Goal: Information Seeking & Learning: Stay updated

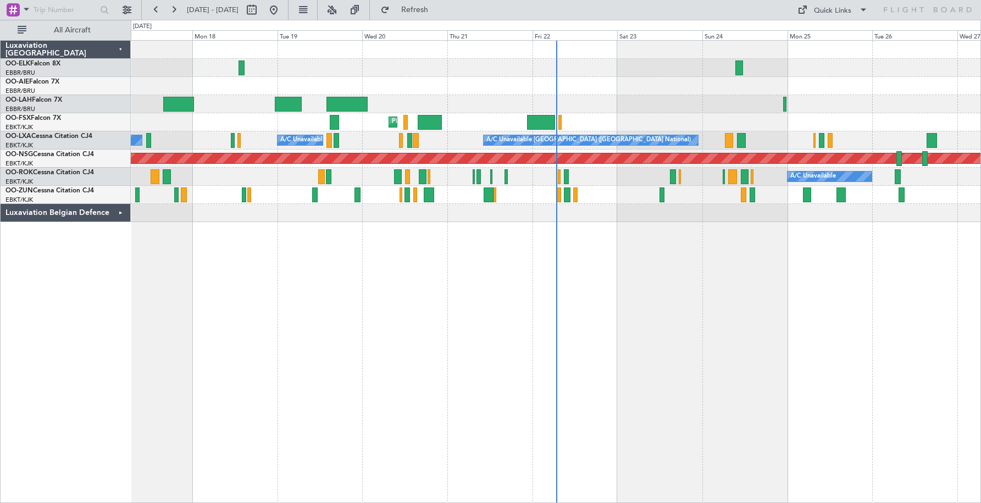
click at [118, 212] on div "Luxaviation Belgian Defence" at bounding box center [66, 213] width 130 height 18
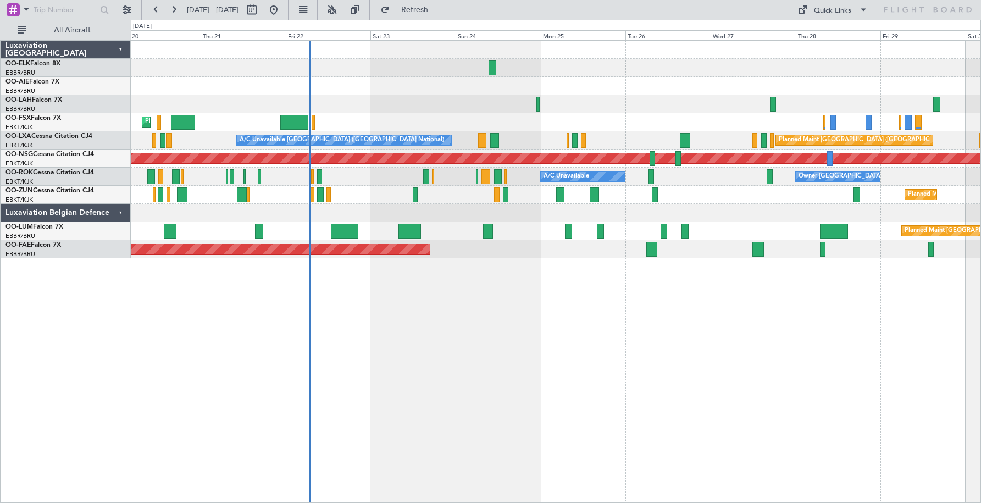
click at [627, 232] on div "Planned Maint [GEOGRAPHIC_DATA] ([GEOGRAPHIC_DATA] National)" at bounding box center [556, 231] width 850 height 18
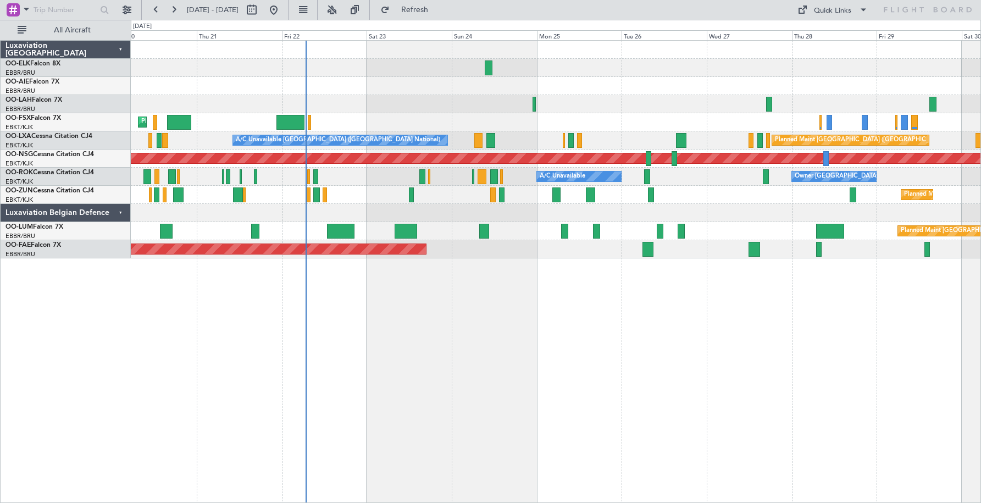
click at [120, 213] on div "Luxaviation Belgian Defence" at bounding box center [66, 213] width 130 height 18
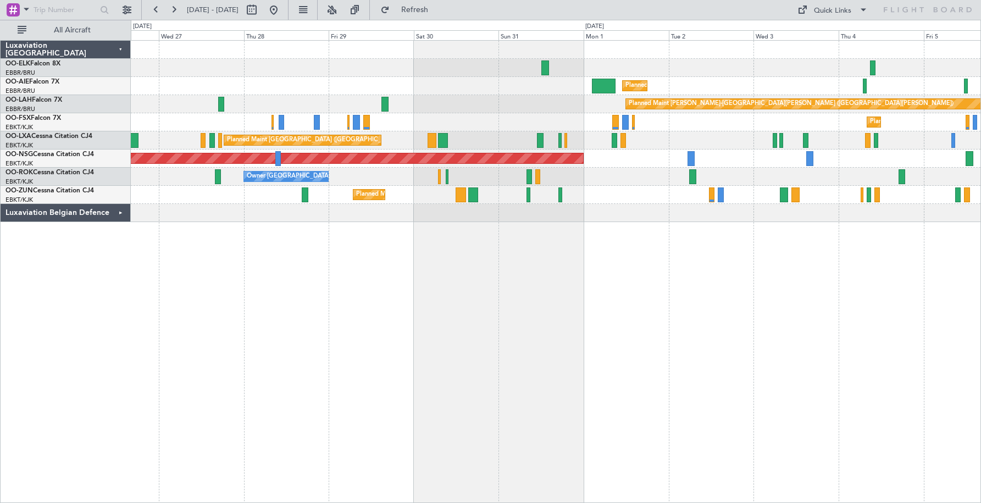
click at [275, 131] on div "Planned Maint Kortrijk-[GEOGRAPHIC_DATA] Planned Maint [GEOGRAPHIC_DATA] ([GEOG…" at bounding box center [556, 131] width 850 height 181
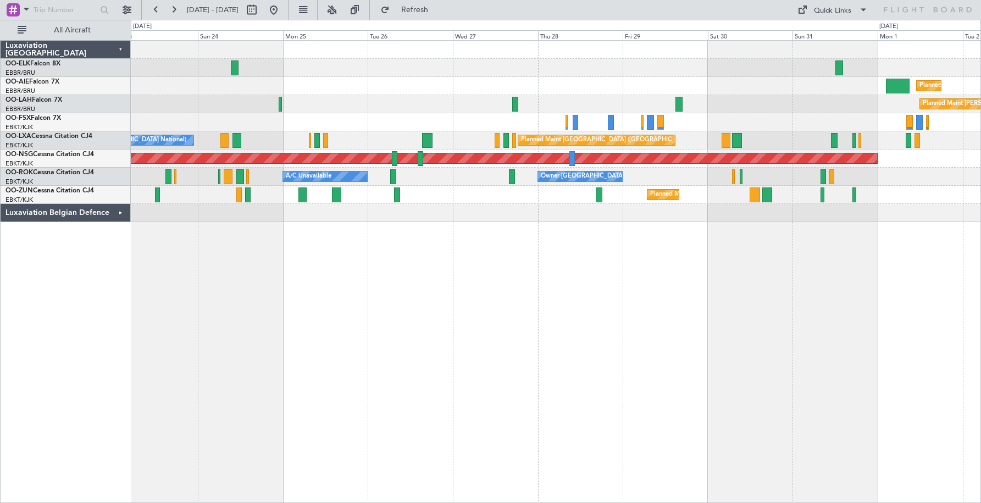
click at [524, 211] on div "Planned Maint [GEOGRAPHIC_DATA] ([GEOGRAPHIC_DATA]) Planned [GEOGRAPHIC_DATA][P…" at bounding box center [556, 131] width 850 height 181
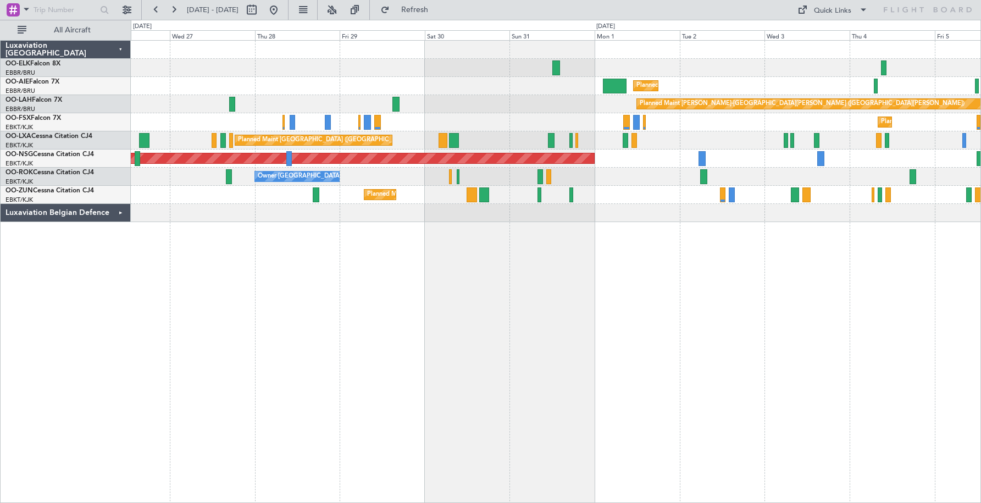
click at [525, 106] on div "Planned Maint [PERSON_NAME]-[GEOGRAPHIC_DATA][PERSON_NAME] ([GEOGRAPHIC_DATA][P…" at bounding box center [556, 104] width 850 height 18
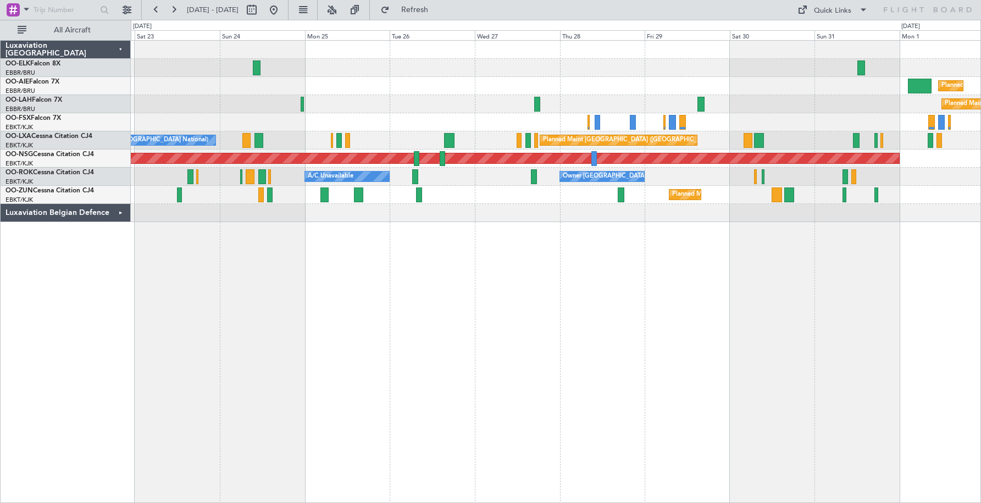
click at [782, 128] on div "Planned Maint Kortrijk-[GEOGRAPHIC_DATA]" at bounding box center [556, 122] width 850 height 18
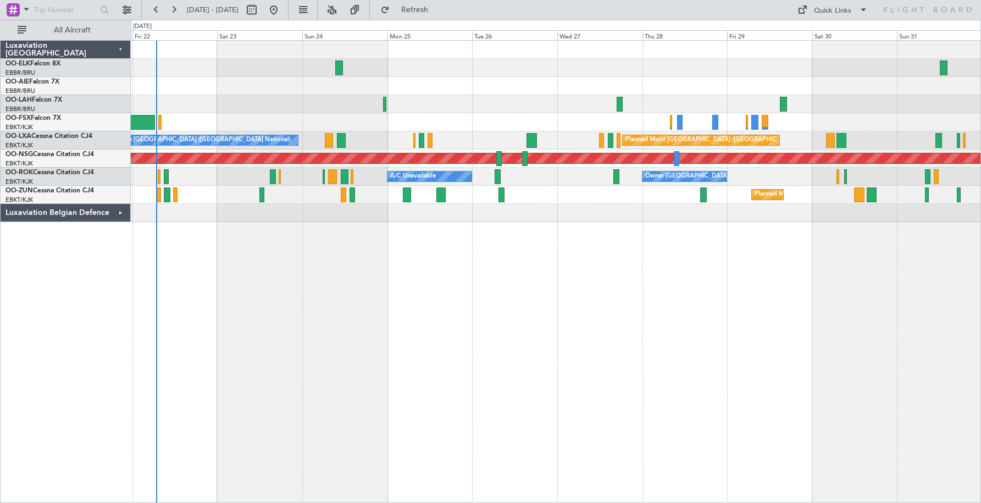
click at [486, 123] on div "Planned Maint Kortrijk-[GEOGRAPHIC_DATA]" at bounding box center [556, 122] width 850 height 18
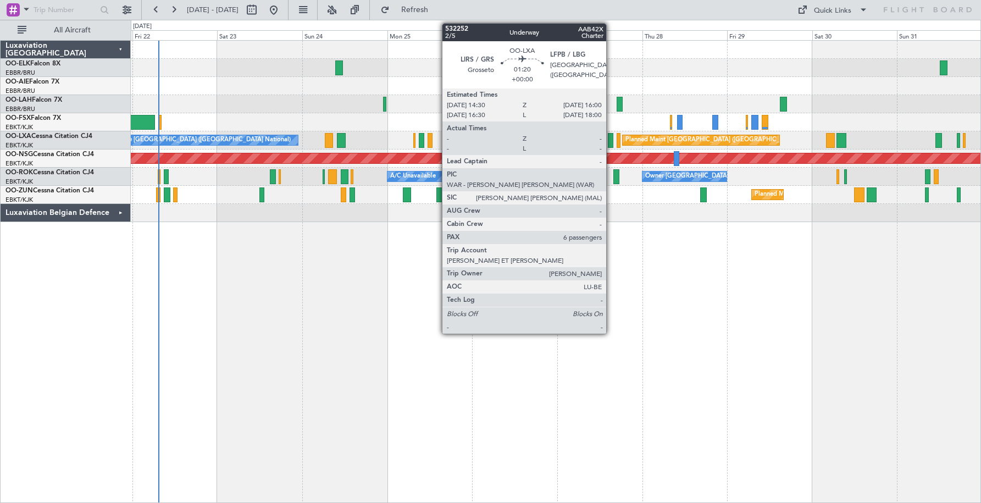
click at [611, 142] on div at bounding box center [610, 140] width 5 height 15
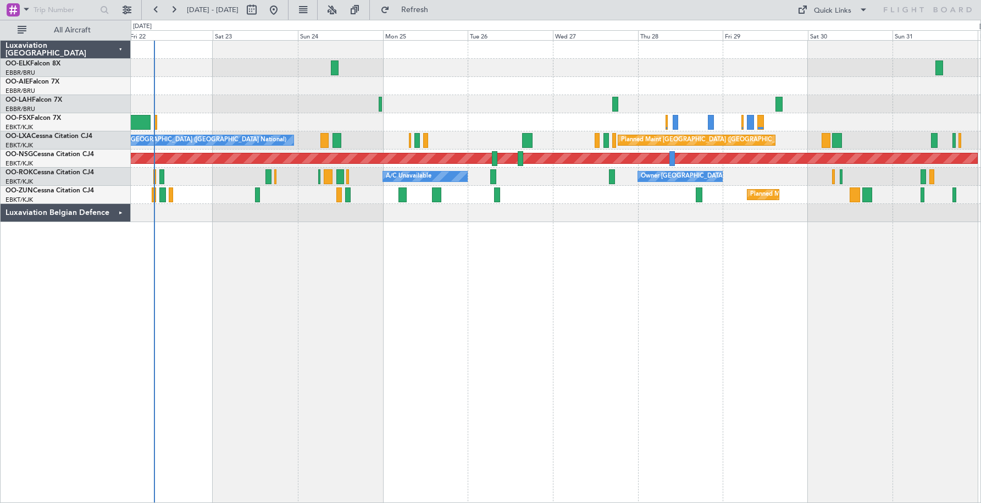
click at [772, 176] on div "Owner [GEOGRAPHIC_DATA]-[GEOGRAPHIC_DATA] A/C Unavailable" at bounding box center [556, 177] width 850 height 18
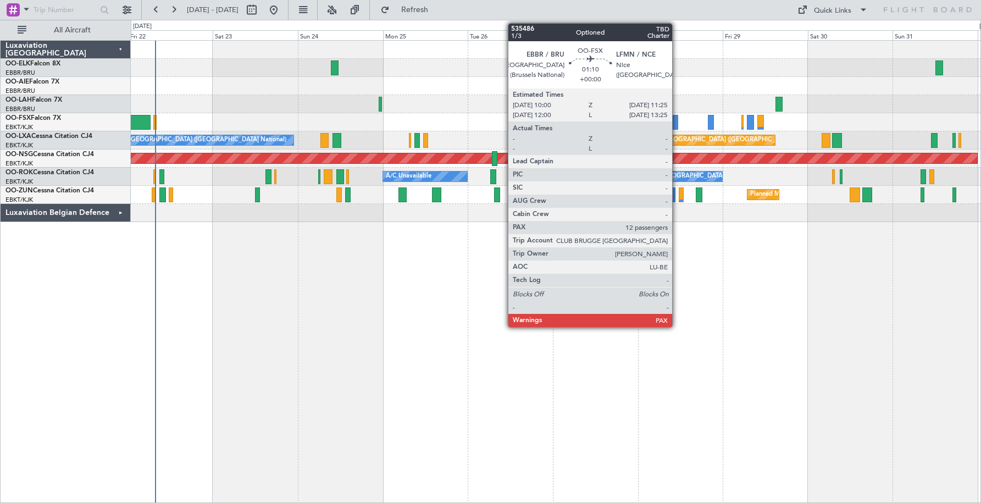
click at [677, 124] on div at bounding box center [675, 122] width 5 height 15
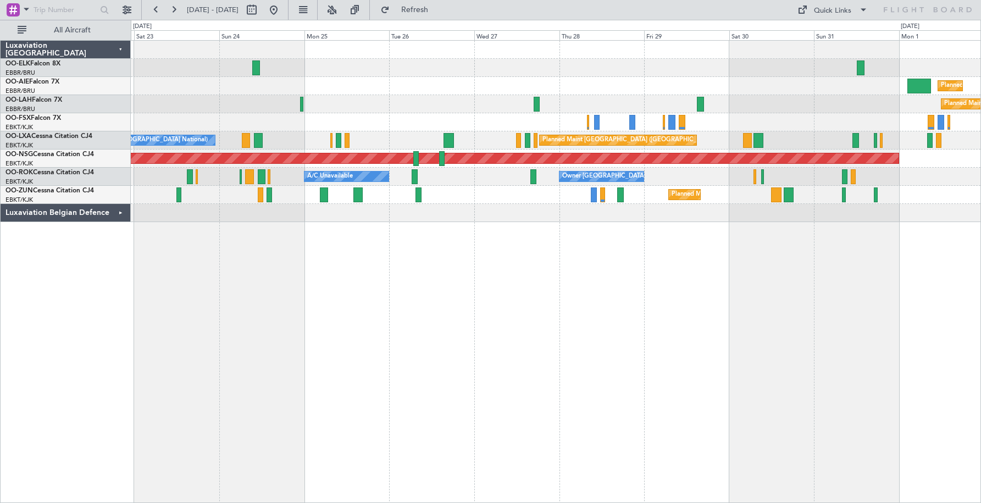
click at [183, 100] on div "Planned Maint [PERSON_NAME]-[GEOGRAPHIC_DATA][PERSON_NAME] ([GEOGRAPHIC_DATA][P…" at bounding box center [556, 104] width 850 height 18
